Goal: Task Accomplishment & Management: Complete application form

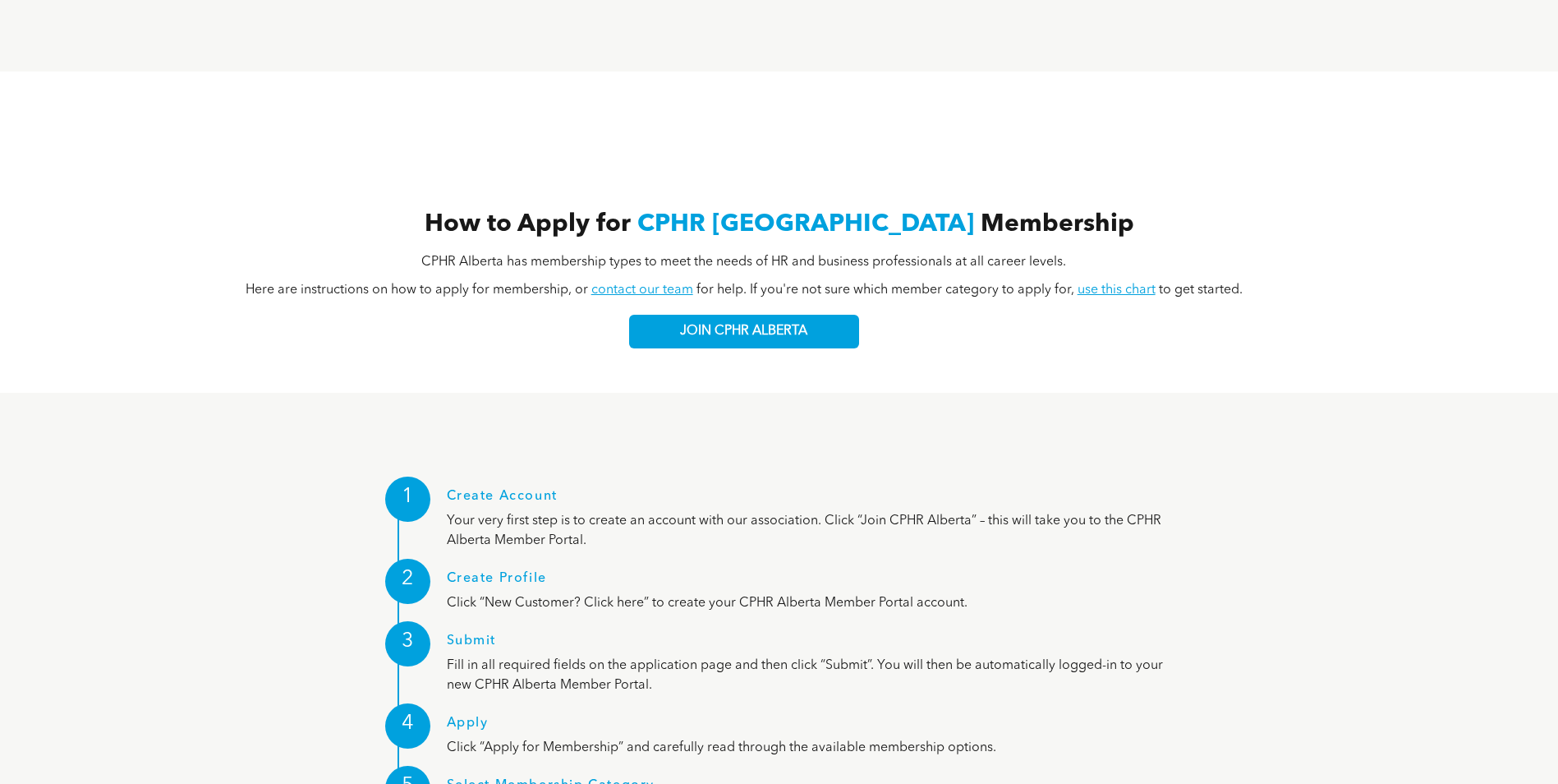
scroll to position [1478, 0]
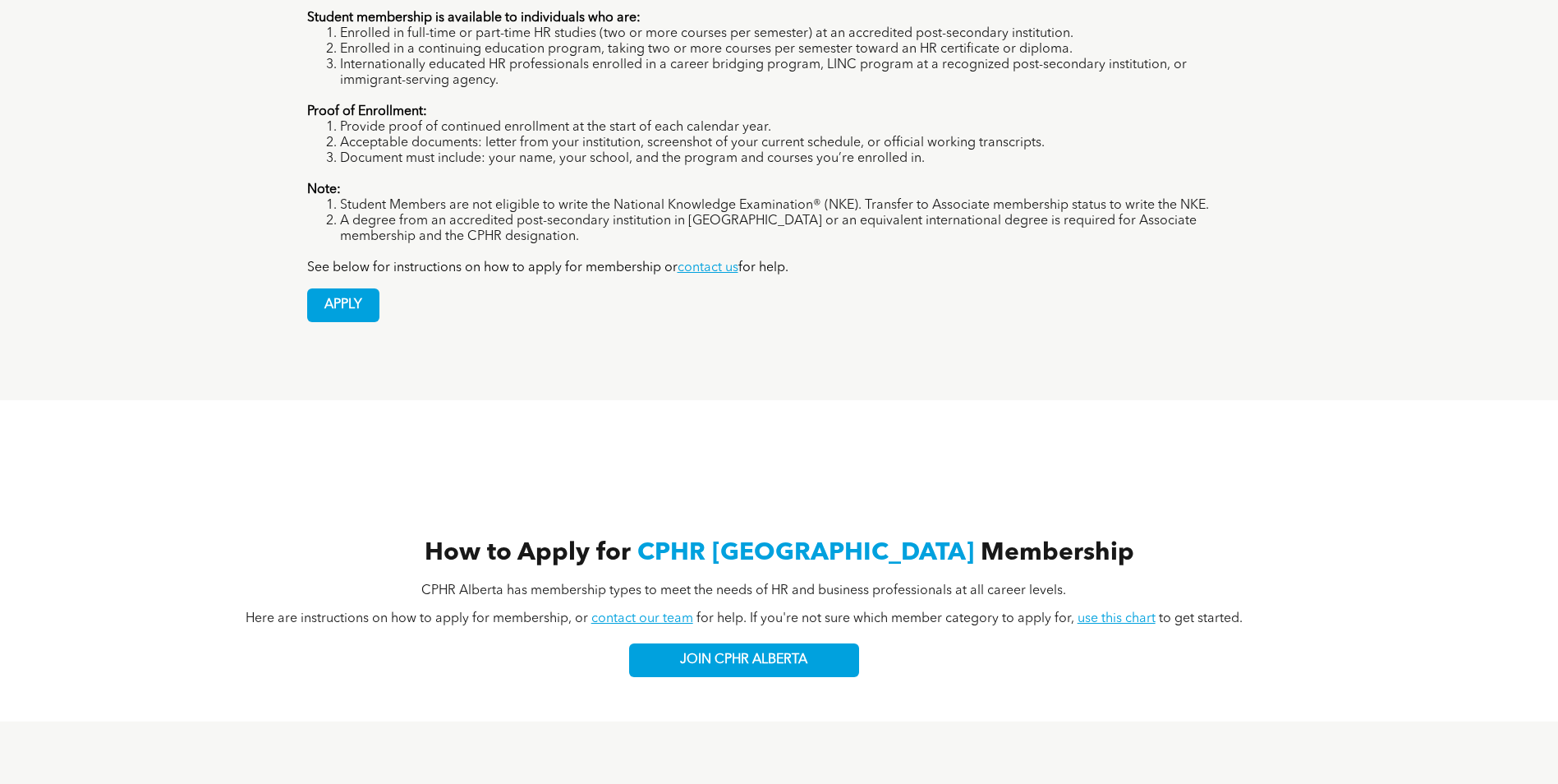
click at [1125, 612] on link "use this chart" at bounding box center [1117, 618] width 78 height 13
click at [765, 652] on span "JOIN CPHR ALBERTA" at bounding box center [744, 659] width 127 height 16
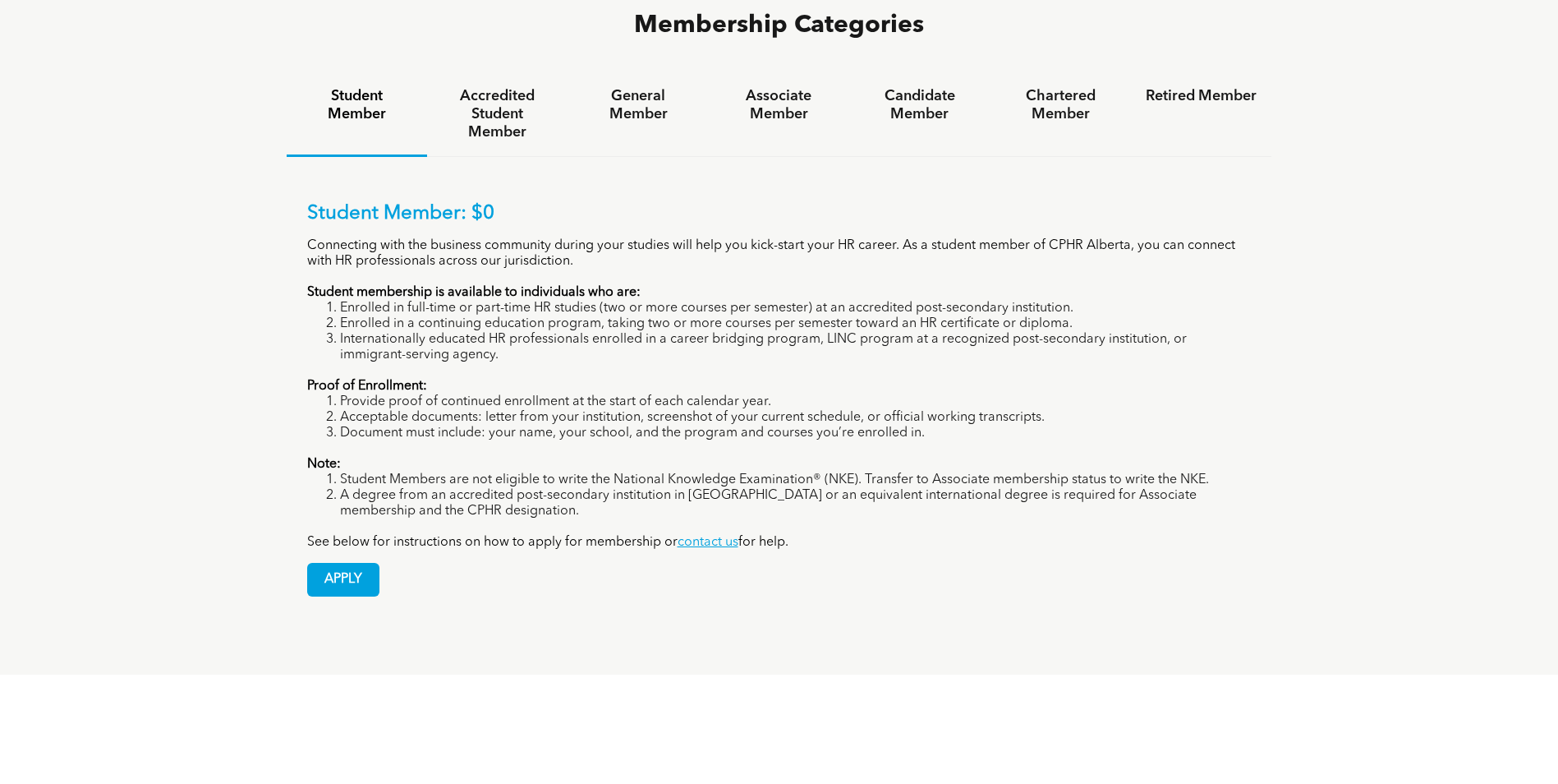
scroll to position [1149, 0]
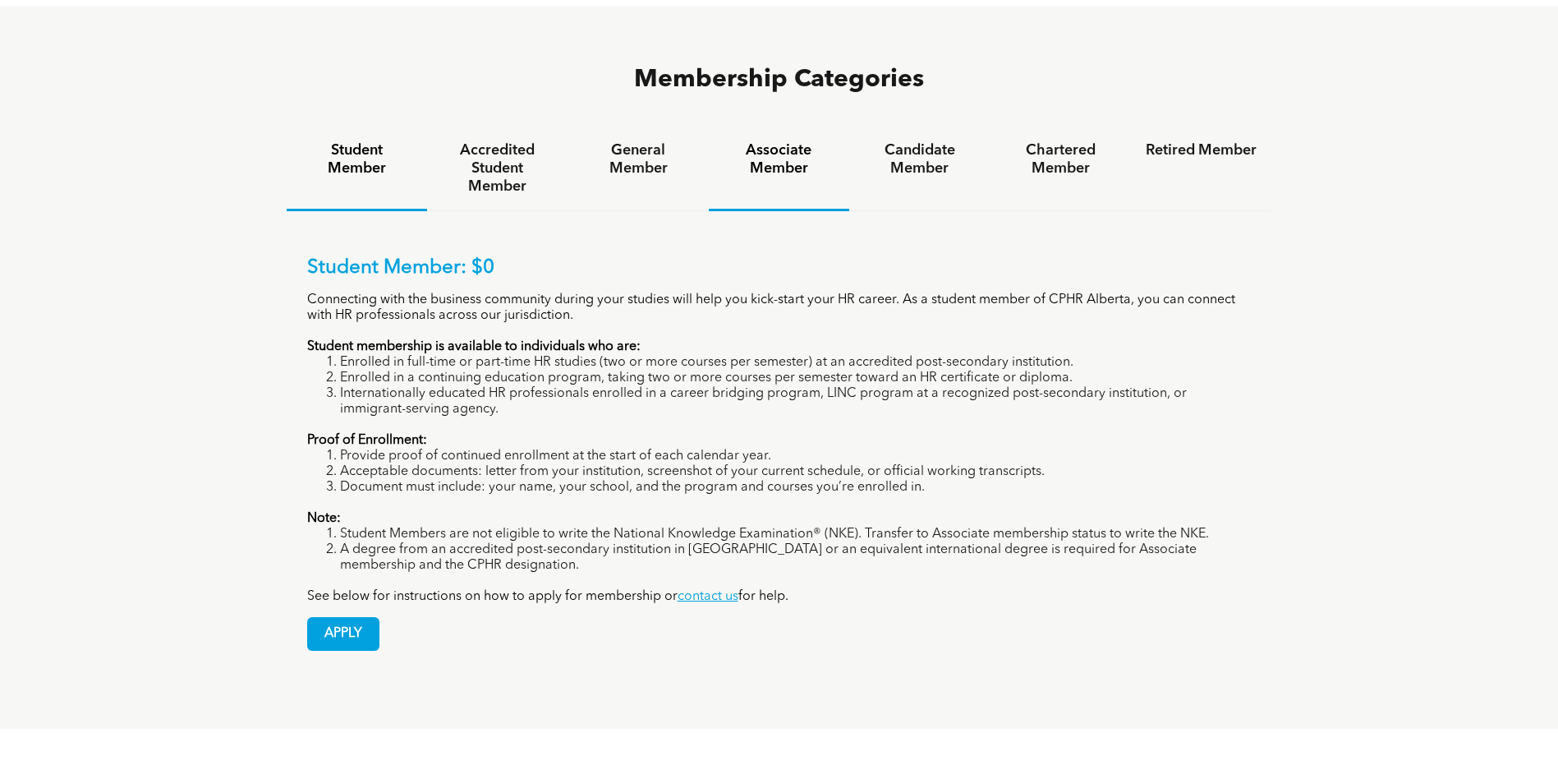
click at [802, 141] on h4 "Associate Member" at bounding box center [779, 158] width 111 height 36
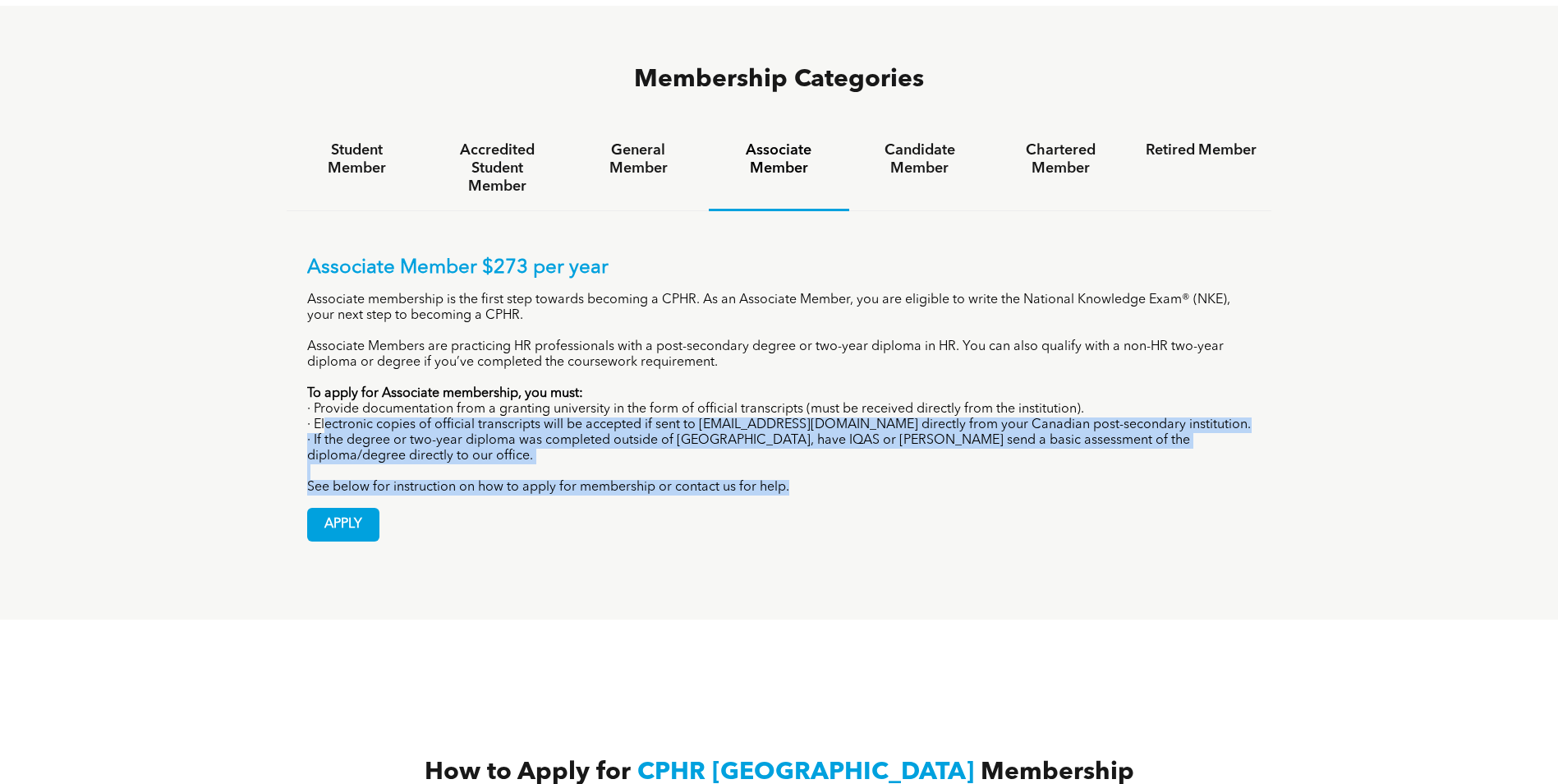
drag, startPoint x: 324, startPoint y: 363, endPoint x: 1196, endPoint y: 416, distance: 873.6
click at [1196, 416] on div "Associate Member $273 per year Associate membership is the first step towards b…" at bounding box center [779, 376] width 944 height 239
click at [1197, 480] on p "See below for instruction on how to apply for membership or contact us for help." at bounding box center [779, 487] width 944 height 16
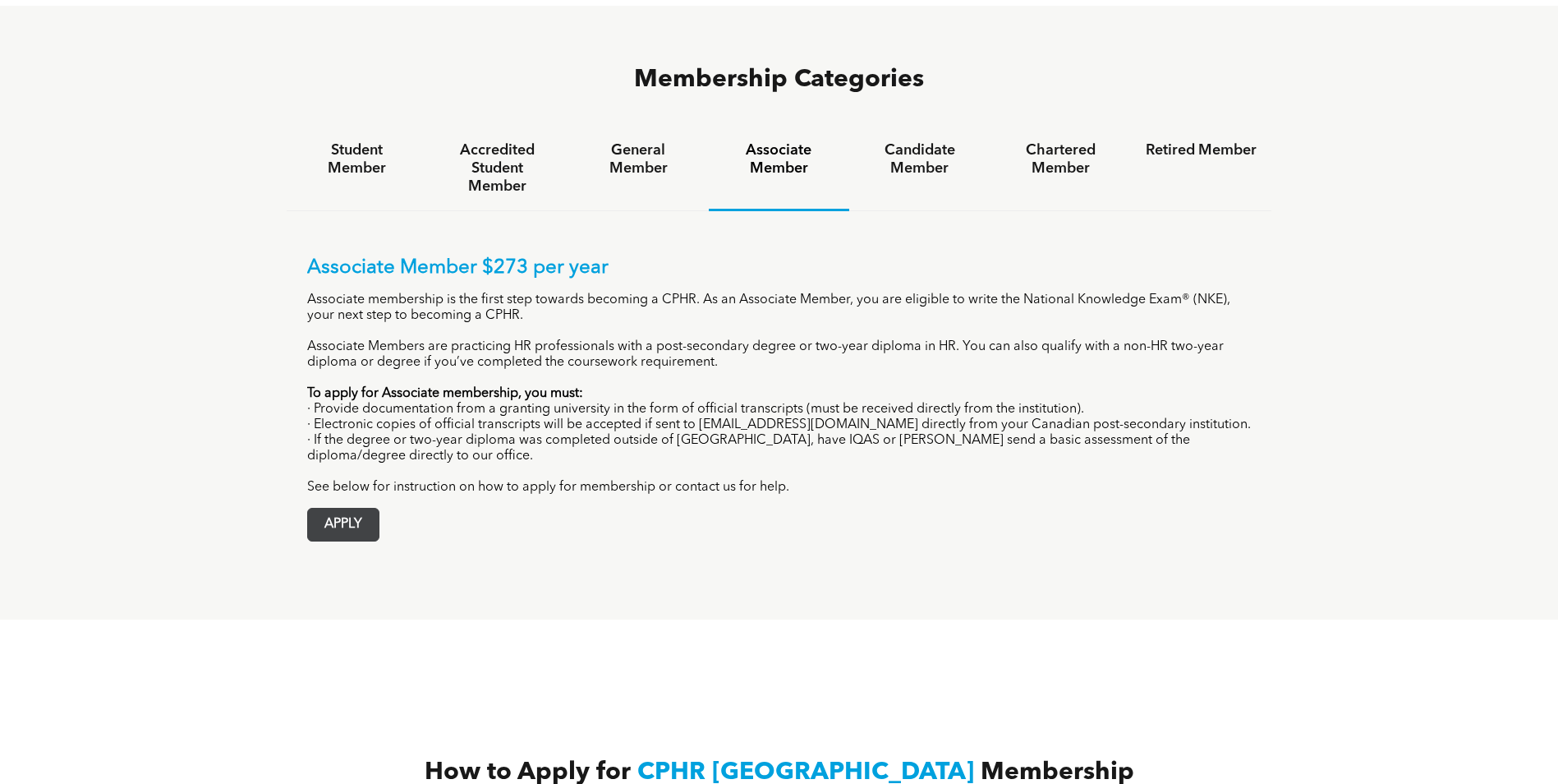
click at [345, 508] on span "APPLY" at bounding box center [343, 524] width 71 height 32
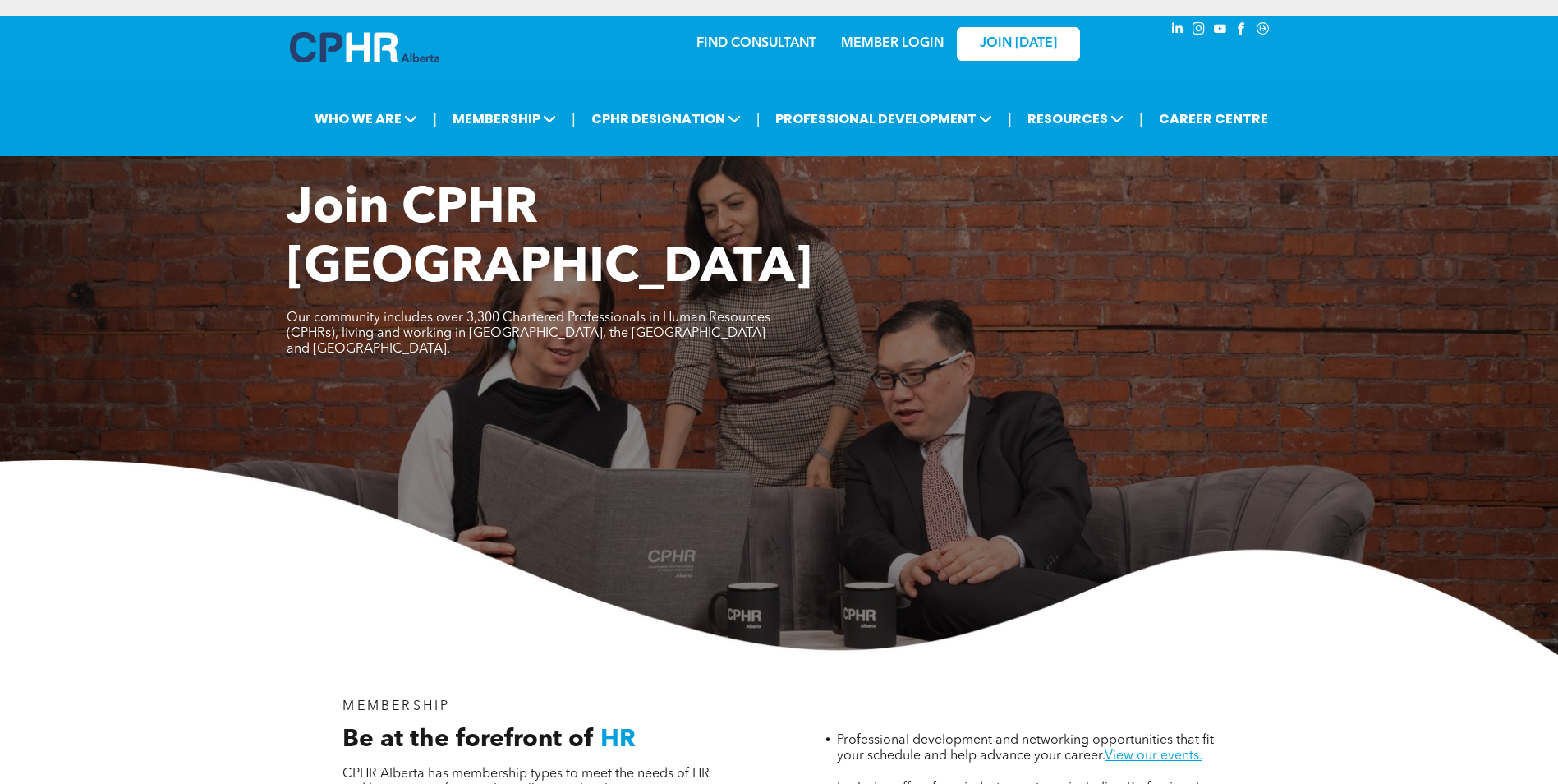
scroll to position [0, 0]
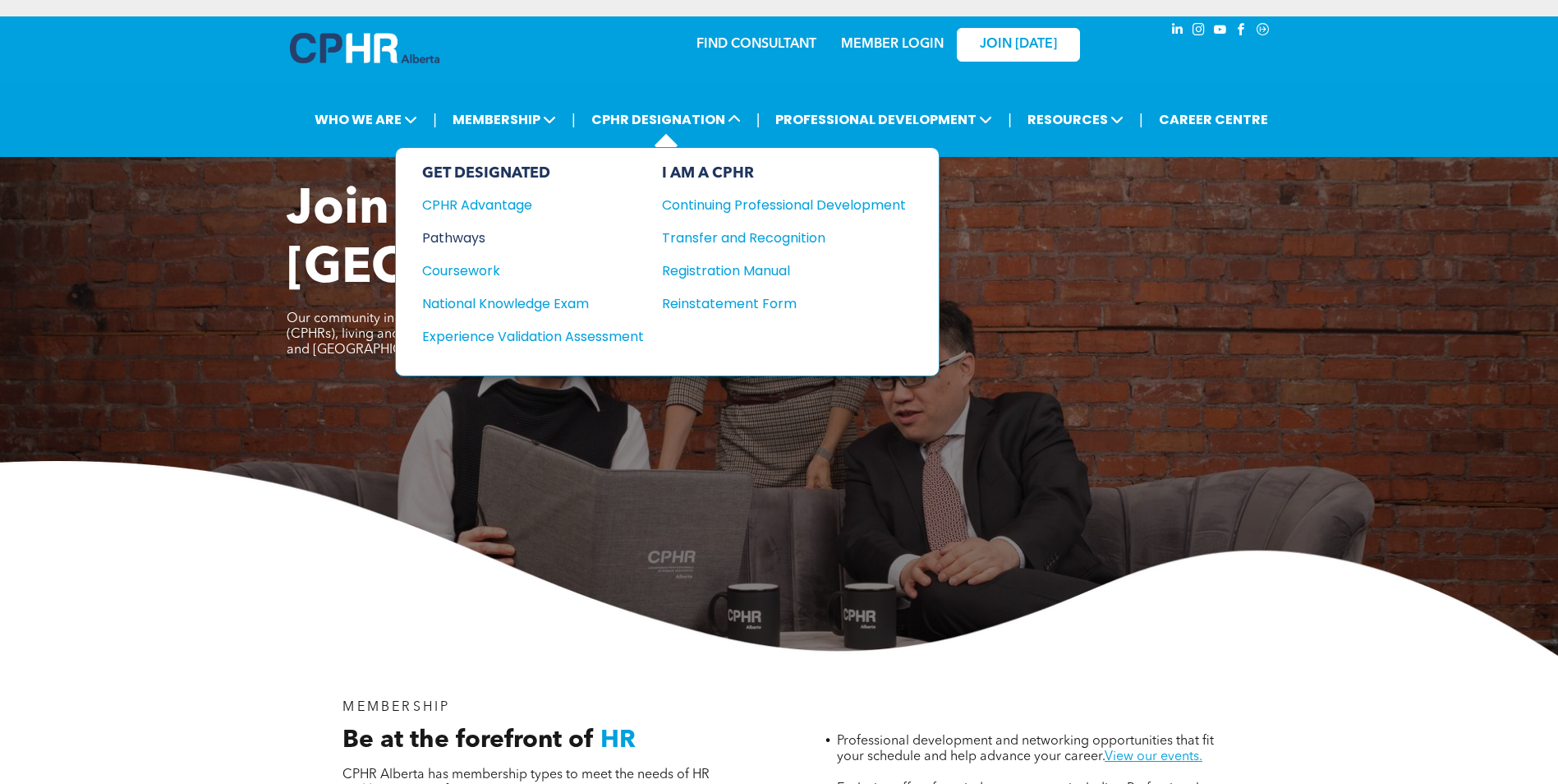
click at [472, 236] on div "Pathways" at bounding box center [522, 237] width 200 height 20
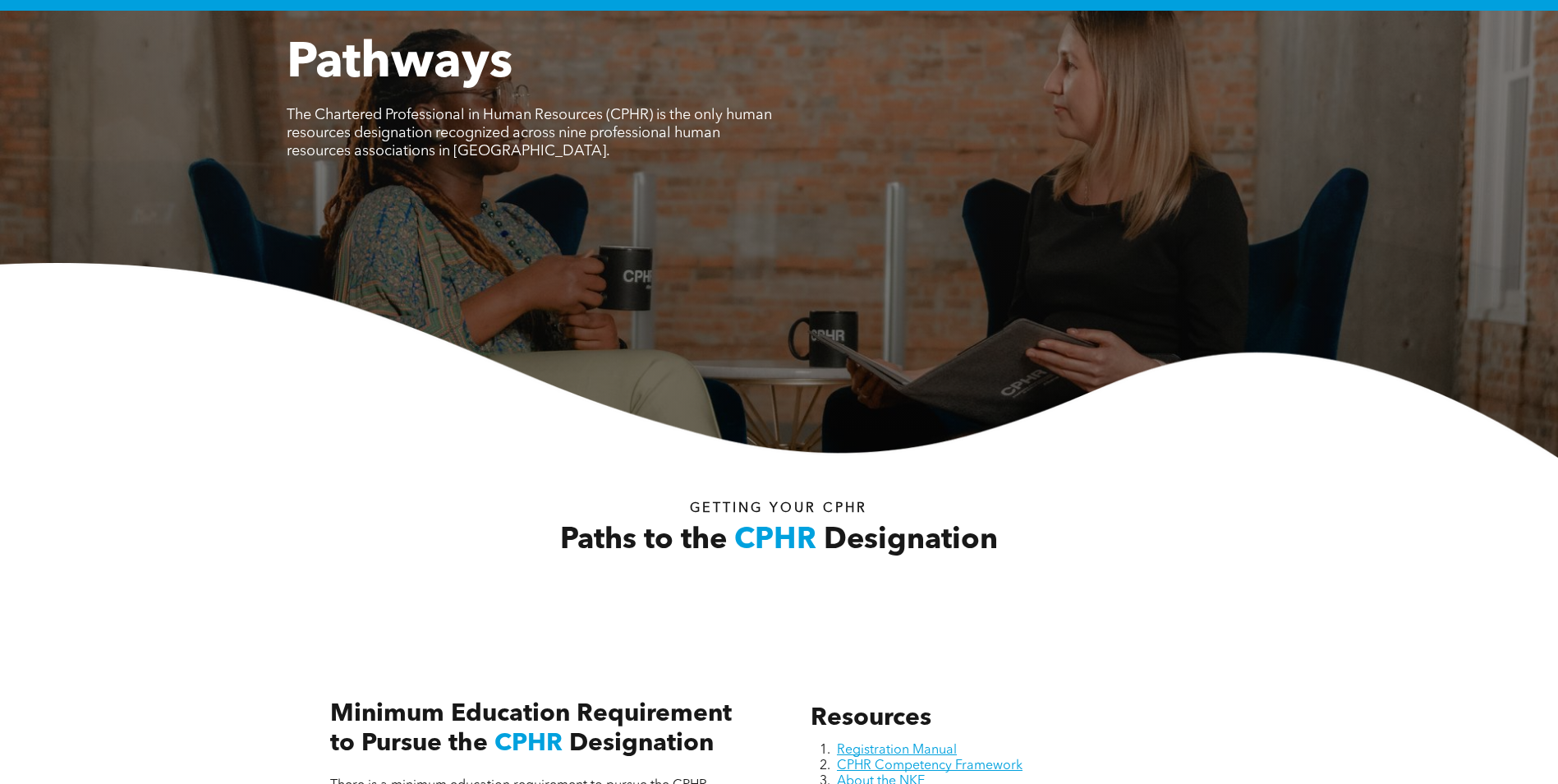
scroll to position [82, 0]
